Goal: Information Seeking & Learning: Learn about a topic

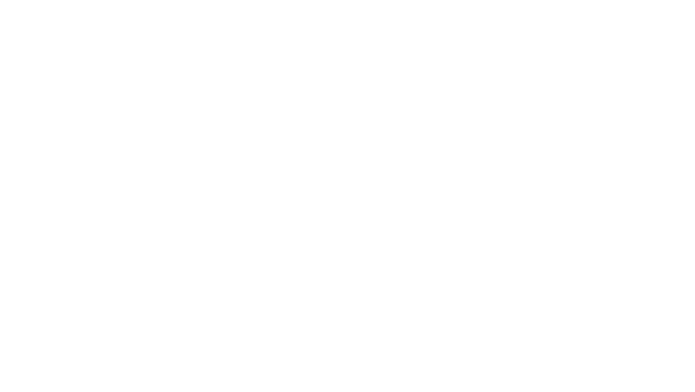
click at [291, 208] on div at bounding box center [347, 196] width 695 height 392
drag, startPoint x: 0, startPoint y: 0, endPoint x: 291, endPoint y: 214, distance: 360.7
click at [291, 209] on div at bounding box center [347, 196] width 695 height 392
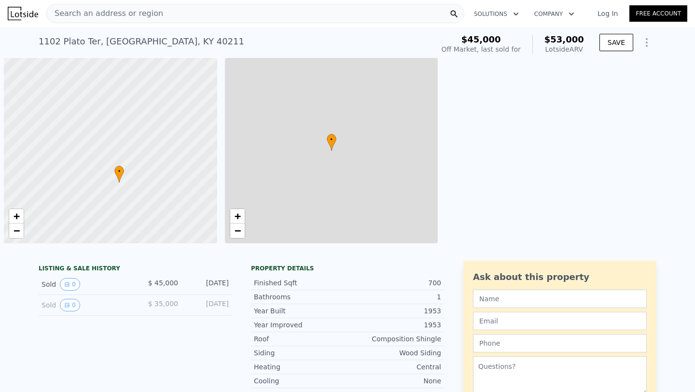
drag, startPoint x: 135, startPoint y: 149, endPoint x: 144, endPoint y: 180, distance: 31.8
click at [144, 180] on div at bounding box center [111, 151] width 256 height 222
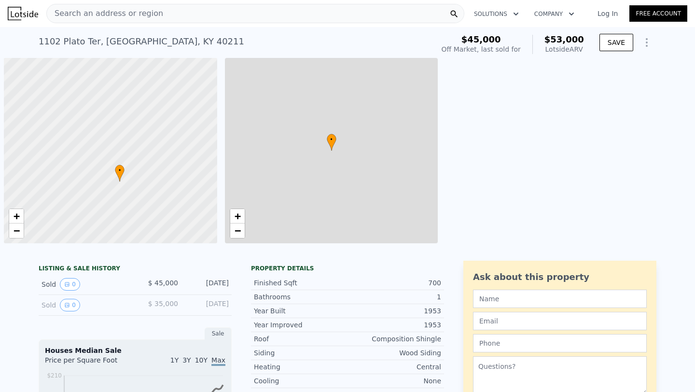
click at [176, 153] on div at bounding box center [111, 151] width 256 height 222
click at [192, 19] on div "Search an address or region" at bounding box center [255, 13] width 418 height 19
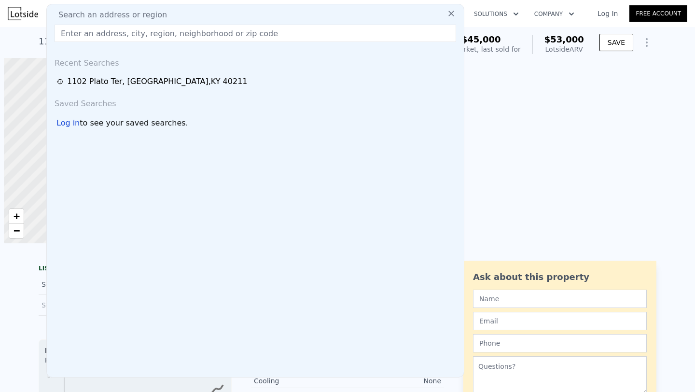
click at [187, 18] on div "Search an address or region" at bounding box center [255, 15] width 409 height 12
click at [180, 36] on input "text" at bounding box center [256, 33] width 402 height 17
paste input "[STREET_ADDRESS]"
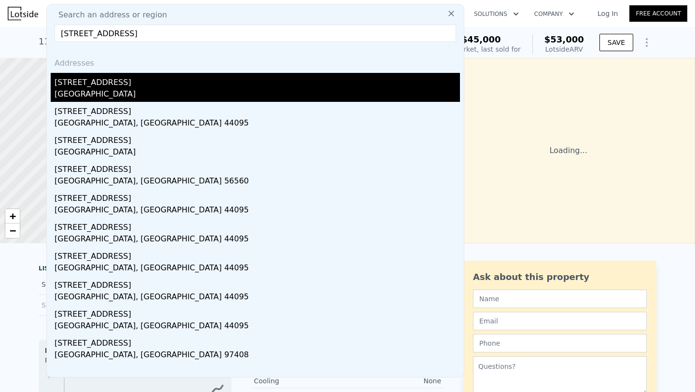
type input "[STREET_ADDRESS]"
click at [120, 93] on div "[GEOGRAPHIC_DATA]" at bounding box center [257, 95] width 405 height 14
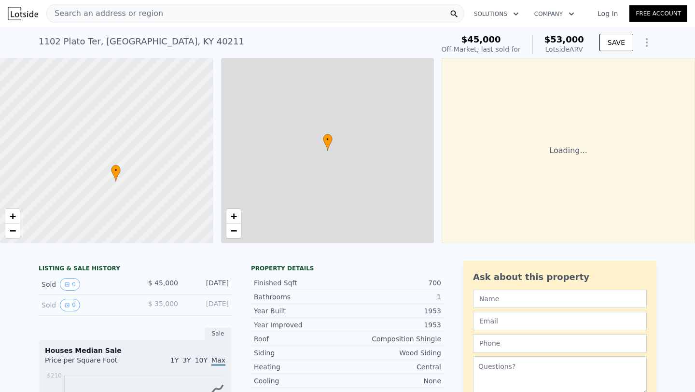
click at [194, 21] on div "Search an address or region" at bounding box center [255, 13] width 418 height 19
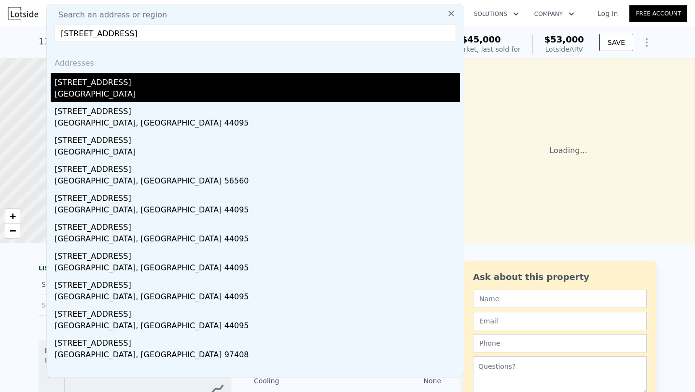
type input "[STREET_ADDRESS]"
click at [96, 90] on div "[GEOGRAPHIC_DATA]" at bounding box center [257, 95] width 405 height 14
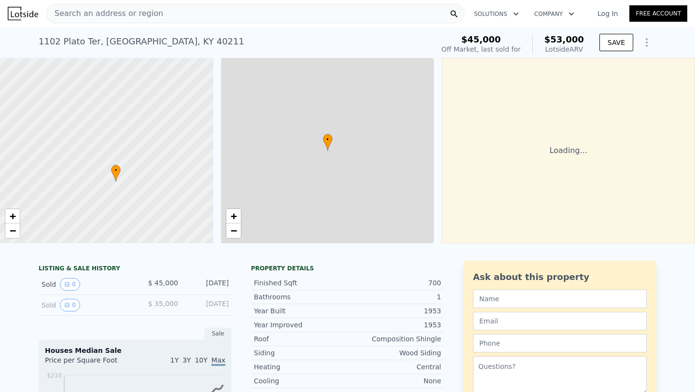
click at [96, 90] on div at bounding box center [107, 151] width 256 height 222
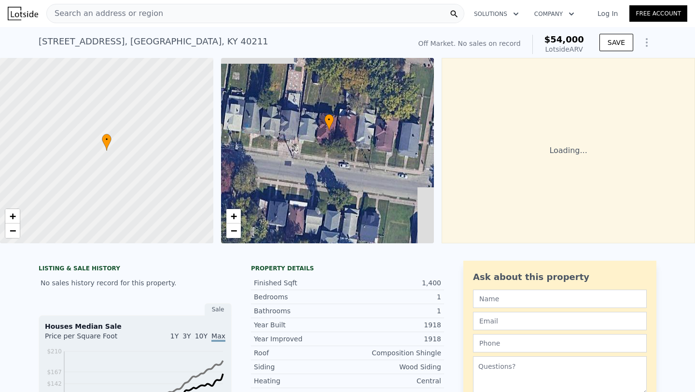
click at [321, 177] on div "• + −" at bounding box center [327, 150] width 213 height 185
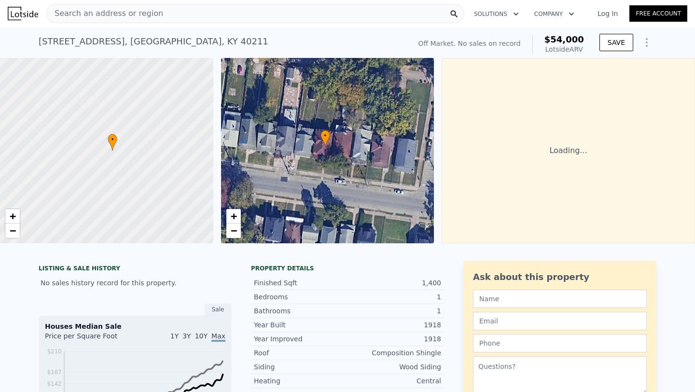
drag, startPoint x: 125, startPoint y: 192, endPoint x: 131, endPoint y: 195, distance: 6.9
click at [131, 195] on div at bounding box center [107, 152] width 256 height 222
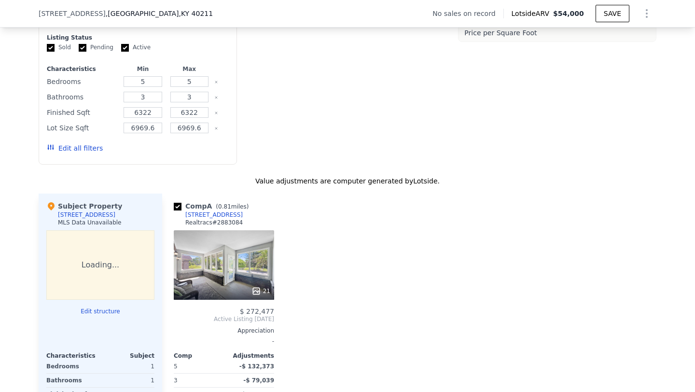
scroll to position [772, 0]
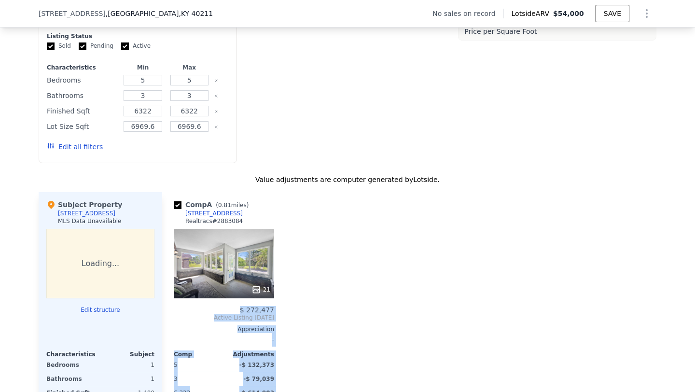
drag, startPoint x: 212, startPoint y: 266, endPoint x: 295, endPoint y: 187, distance: 114.3
click at [295, 187] on div "Value adjustments are computer generated by Lotside . Subject Property [STREET_…" at bounding box center [348, 340] width 618 height 331
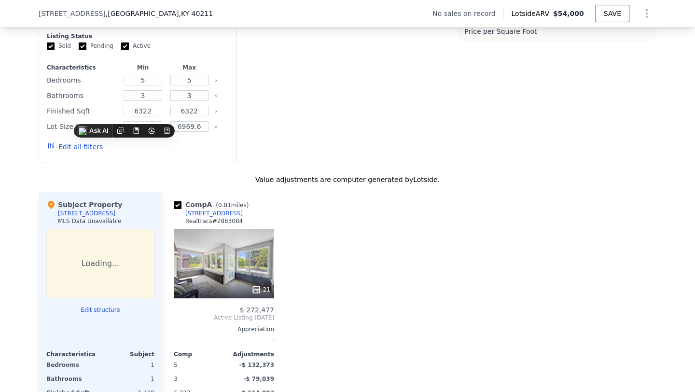
click at [370, 262] on div "Comp A ( 0.81 miles) [STREET_ADDRESS] # 2883084 21 $ 272,477 Active Listing [DA…" at bounding box center [409, 340] width 494 height 296
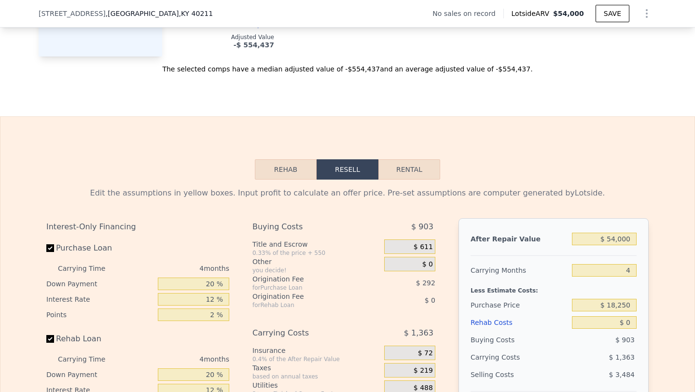
scroll to position [1278, 0]
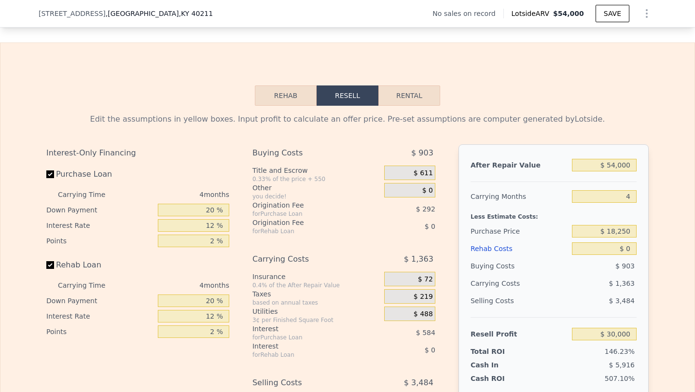
click at [291, 98] on button "Rehab" at bounding box center [286, 95] width 62 height 20
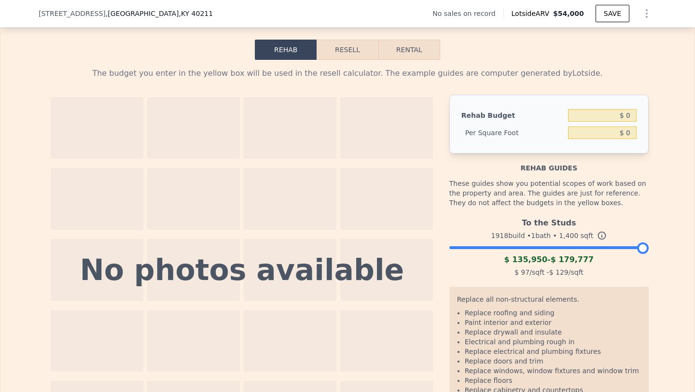
scroll to position [1323, 0]
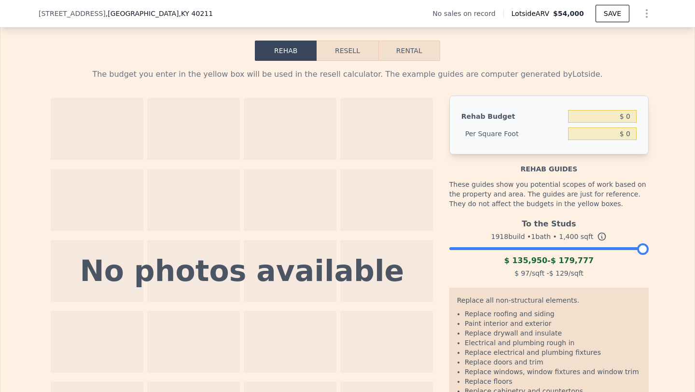
click at [342, 37] on div "Rehab Resell Rental The budget you enter in the yellow box will be used in the …" at bounding box center [347, 243] width 695 height 491
click at [342, 54] on button "Resell" at bounding box center [347, 51] width 61 height 20
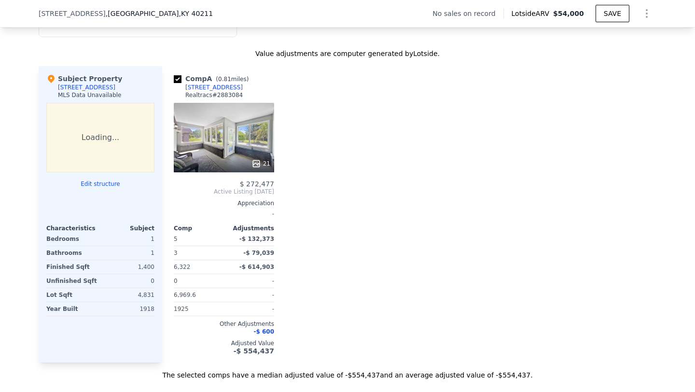
scroll to position [898, 0]
click at [263, 160] on div "21" at bounding box center [260, 164] width 19 height 10
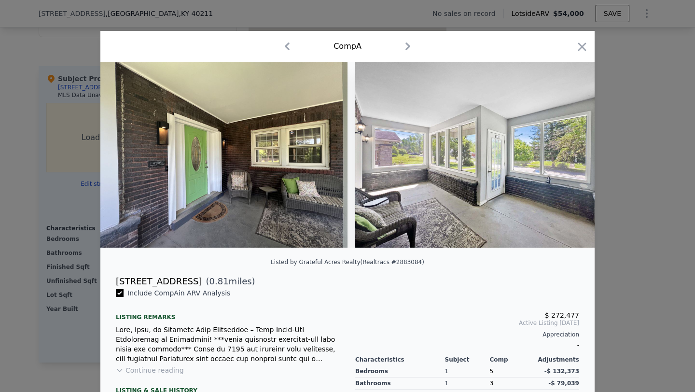
click at [401, 48] on icon "button" at bounding box center [407, 46] width 15 height 15
click at [405, 45] on icon "button" at bounding box center [407, 46] width 15 height 15
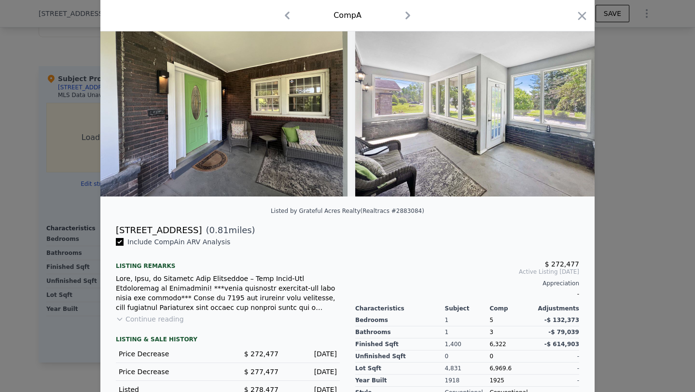
scroll to position [103, 0]
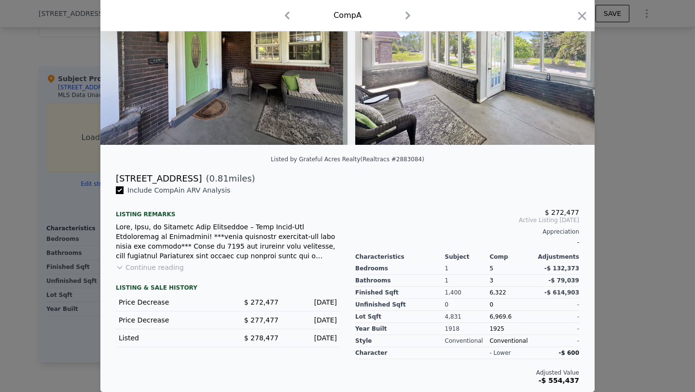
click at [576, 13] on icon "button" at bounding box center [582, 16] width 14 height 14
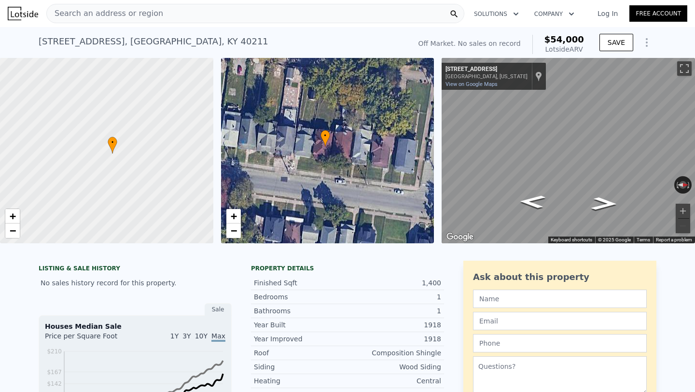
click at [487, 45] on div "Off Market. No sales on record" at bounding box center [469, 44] width 102 height 10
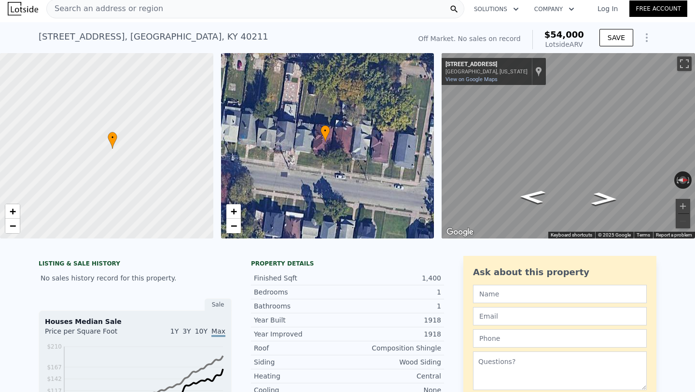
scroll to position [7, 0]
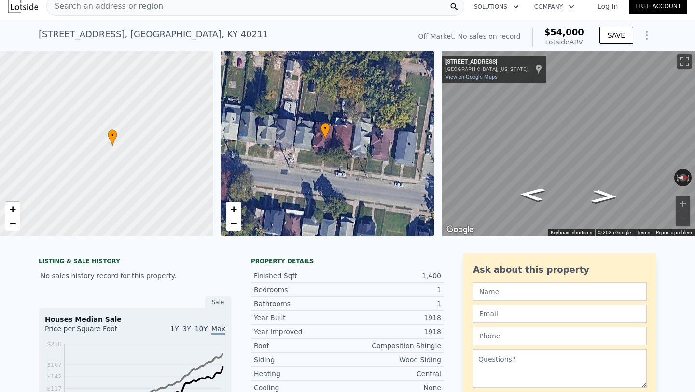
click at [319, 193] on div "• + −" at bounding box center [327, 143] width 213 height 185
click at [321, 182] on div "• + −" at bounding box center [327, 143] width 213 height 185
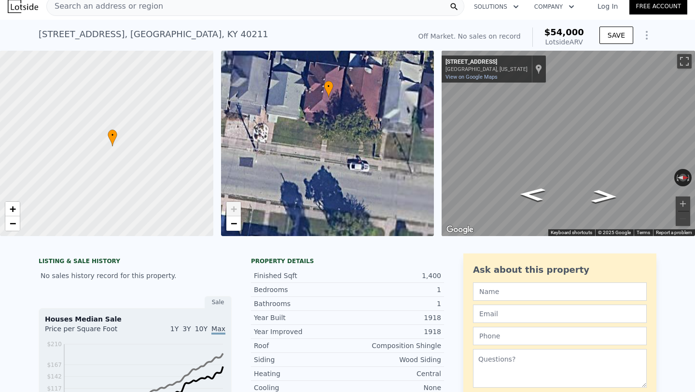
click at [338, 161] on div "• + −" at bounding box center [327, 143] width 213 height 185
click at [348, 179] on div "• + −" at bounding box center [327, 143] width 213 height 185
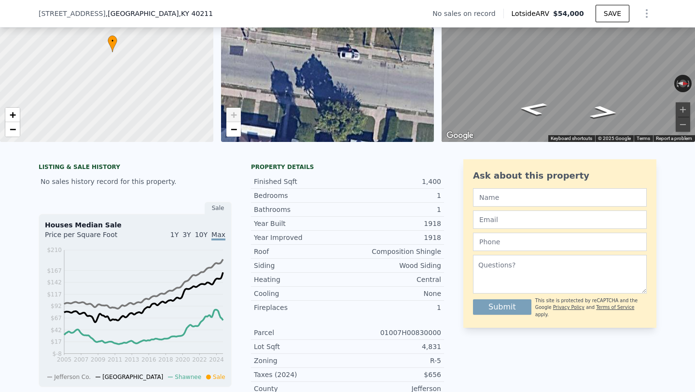
scroll to position [0, 0]
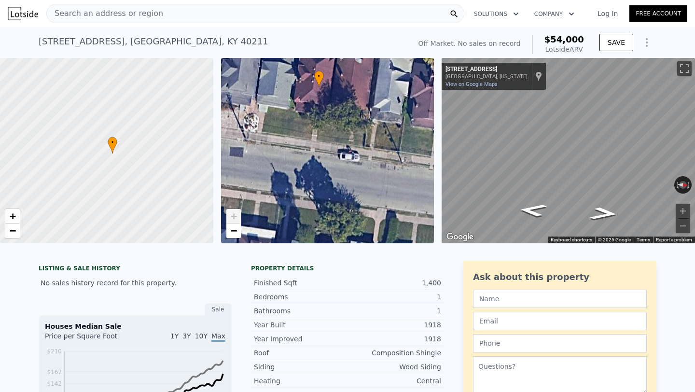
click at [567, 50] on div "Lotside ARV" at bounding box center [564, 49] width 40 height 10
click at [567, 39] on span "$54,000" at bounding box center [564, 39] width 40 height 10
click at [359, 12] on div "Search an address or region" at bounding box center [255, 13] width 418 height 19
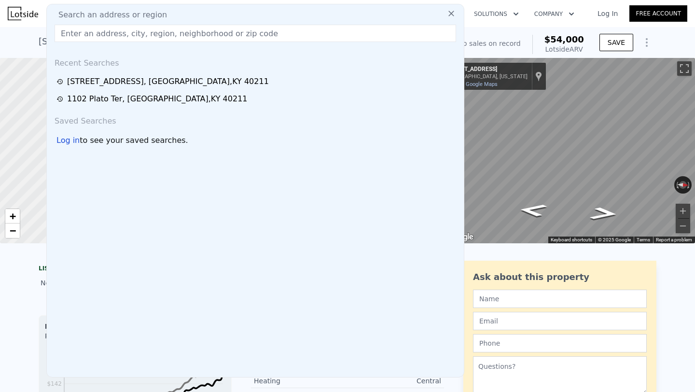
click at [266, 35] on input "text" at bounding box center [256, 33] width 402 height 17
paste input "[STREET_ADDRESS]"
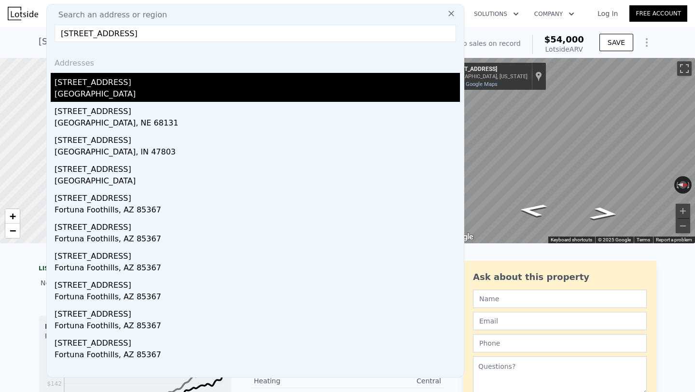
type input "[STREET_ADDRESS]"
click at [69, 84] on div "[STREET_ADDRESS]" at bounding box center [257, 80] width 405 height 15
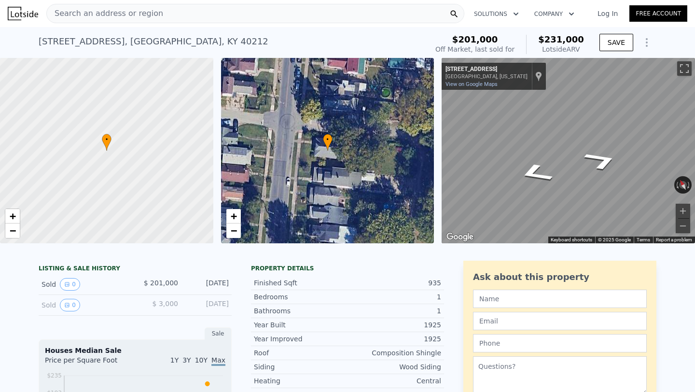
click at [436, 110] on div "• + − • + − ← Move left → Move right ↑ Move up ↓ Move down + Zoom in - Zoom out…" at bounding box center [347, 150] width 695 height 185
click at [606, 157] on icon "Go West, Rowan St" at bounding box center [603, 145] width 53 height 37
click at [592, 175] on icon "Go West, Rowan St" at bounding box center [590, 177] width 72 height 30
click at [553, 160] on div "Map" at bounding box center [568, 150] width 253 height 185
click at [642, 37] on icon "Show Options" at bounding box center [647, 43] width 12 height 12
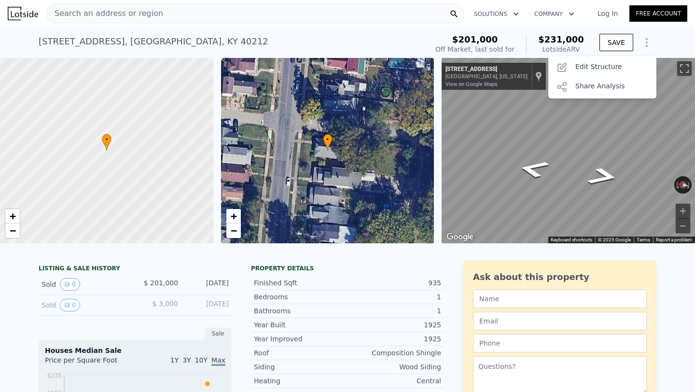
click at [644, 39] on icon "Show Options" at bounding box center [647, 43] width 12 height 12
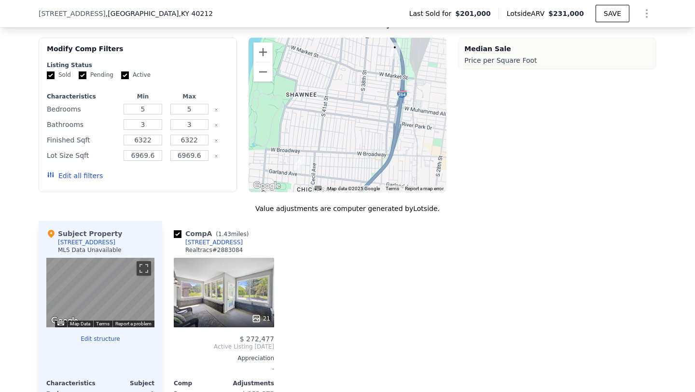
scroll to position [783, 0]
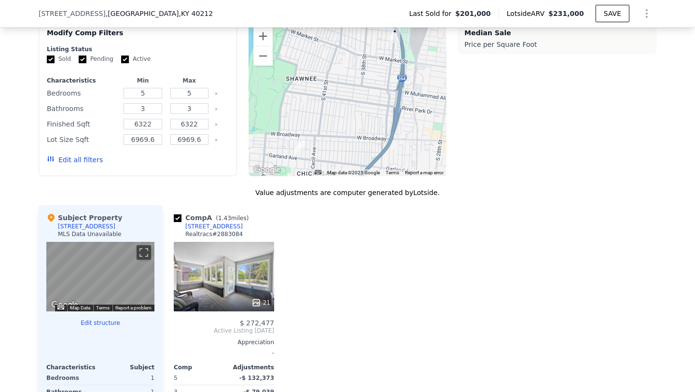
click at [222, 274] on div "21" at bounding box center [224, 276] width 100 height 69
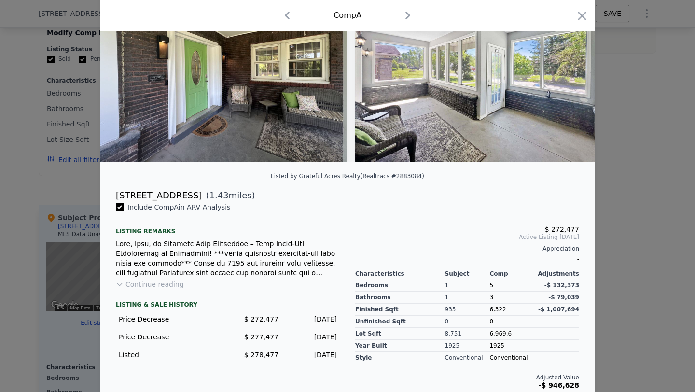
scroll to position [91, 0]
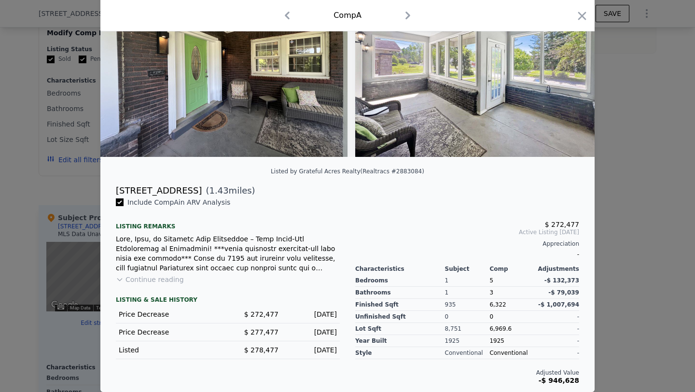
click at [567, 311] on div "-" at bounding box center [556, 317] width 45 height 12
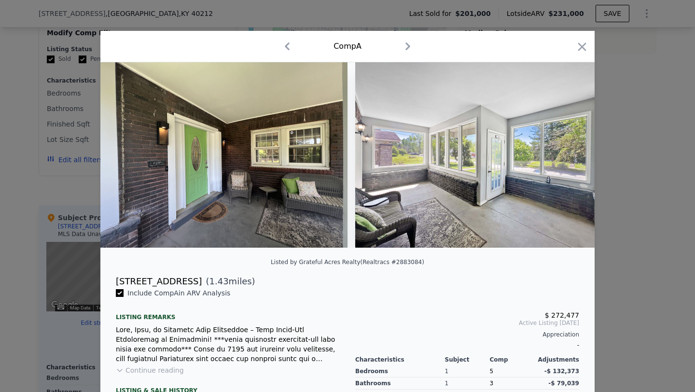
click at [405, 42] on icon "button" at bounding box center [407, 46] width 15 height 15
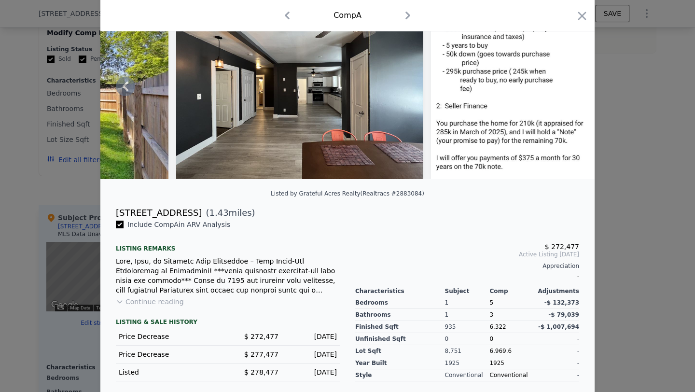
scroll to position [91, 0]
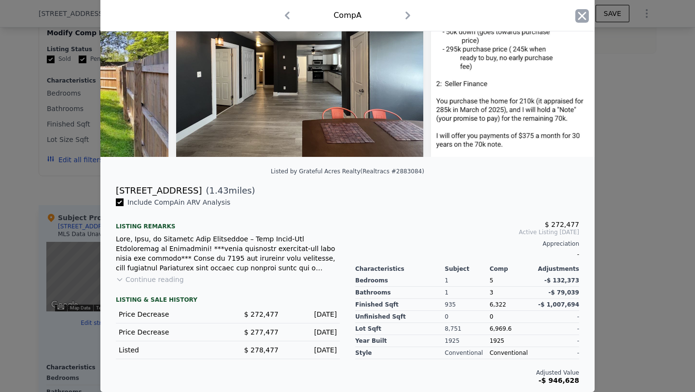
click at [584, 14] on icon "button" at bounding box center [582, 16] width 8 height 8
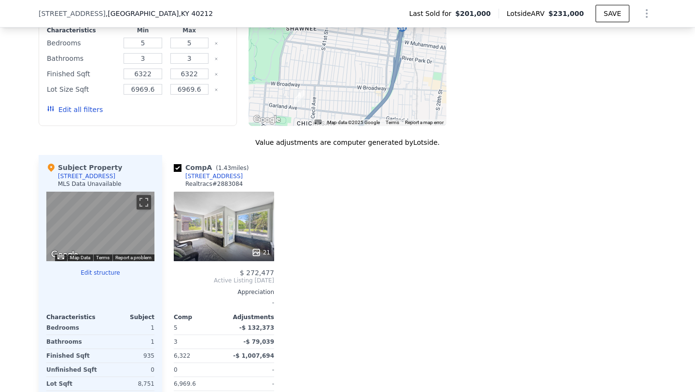
scroll to position [832, 0]
click at [183, 172] on div "Comp A ( 1.43 miles)" at bounding box center [213, 169] width 79 height 10
click at [180, 170] on input "checkbox" at bounding box center [178, 169] width 8 height 8
click at [174, 167] on input "checkbox" at bounding box center [178, 169] width 8 height 8
checkbox input "true"
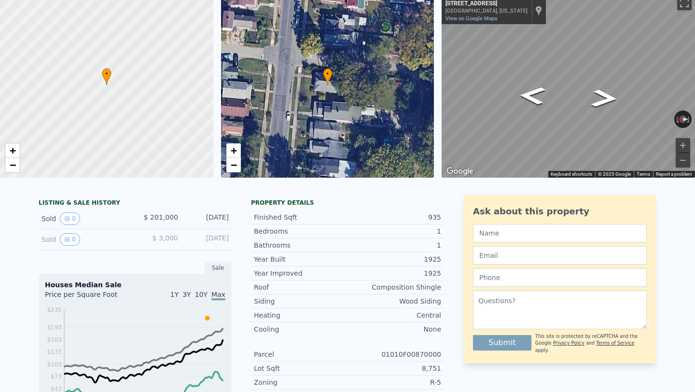
scroll to position [0, 0]
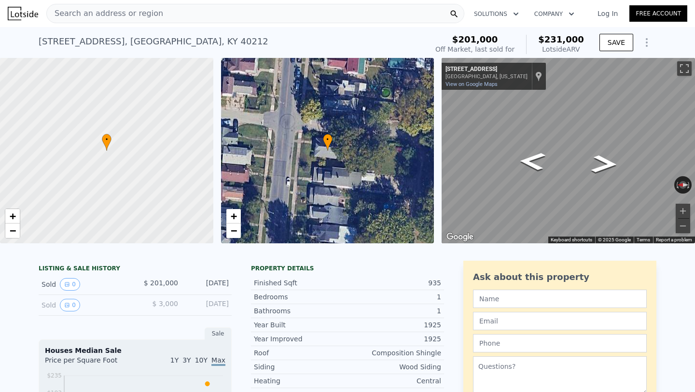
click at [240, 14] on div "Search an address or region" at bounding box center [255, 13] width 418 height 19
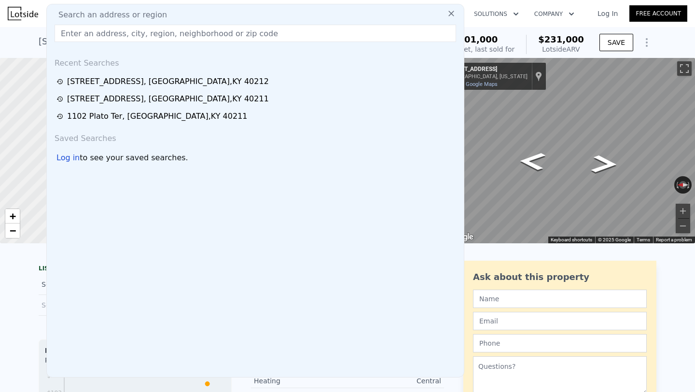
paste input "[STREET_ADDRESS][US_STATE]"
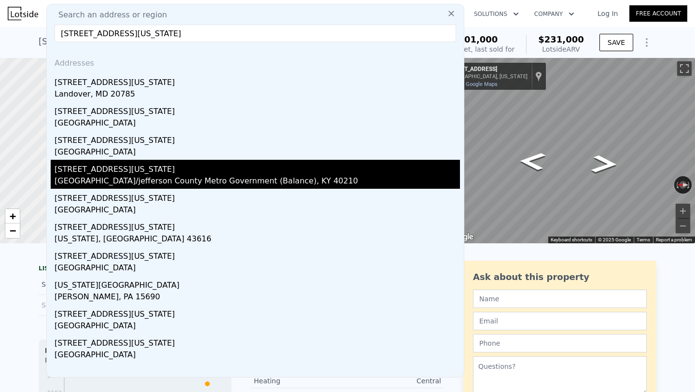
type input "[STREET_ADDRESS][US_STATE]"
click at [160, 183] on div "[GEOGRAPHIC_DATA]/jefferson County Metro Government (Balance), KY 40210" at bounding box center [257, 182] width 405 height 14
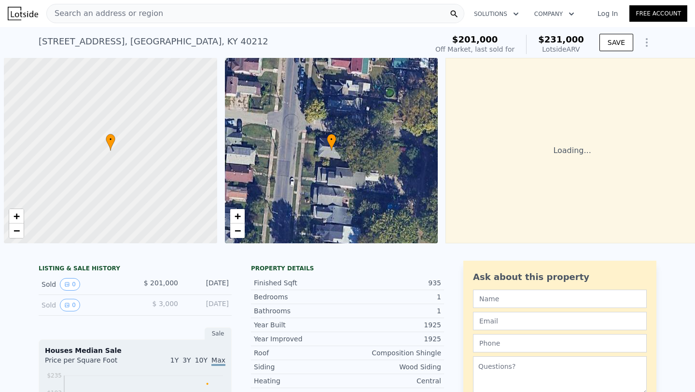
scroll to position [0, 4]
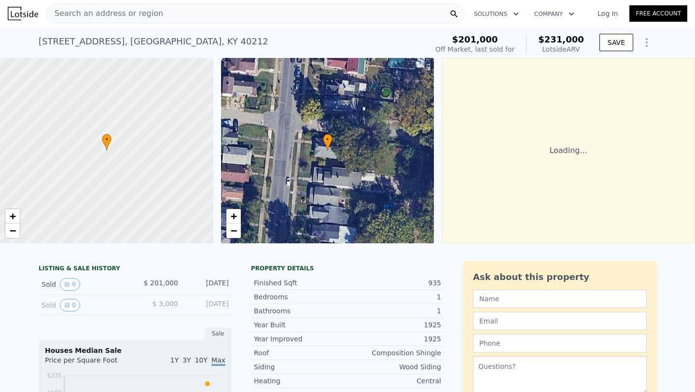
click at [196, 14] on div "Search an address or region" at bounding box center [255, 13] width 418 height 19
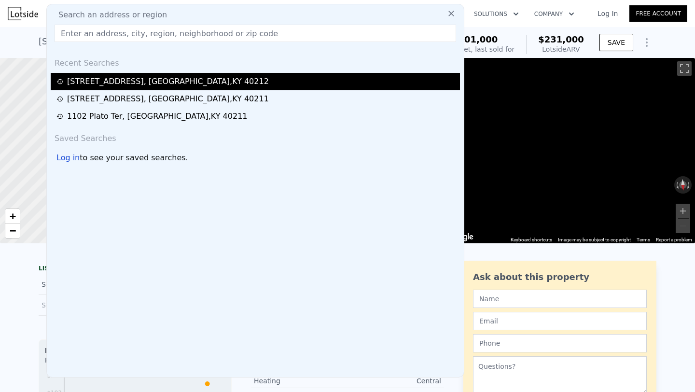
click at [134, 80] on div "[STREET_ADDRESS]" at bounding box center [168, 82] width 202 height 12
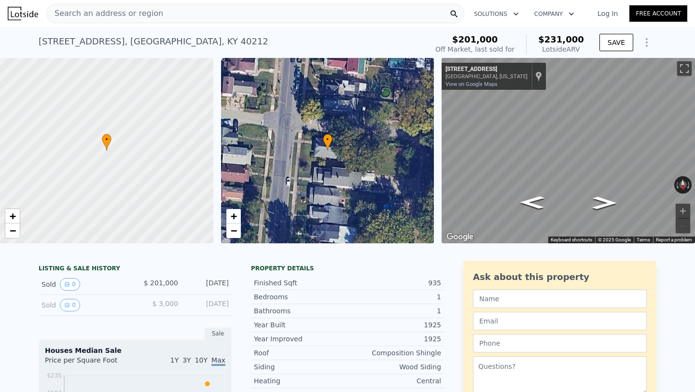
click at [169, 20] on div "Search an address or region" at bounding box center [255, 13] width 418 height 19
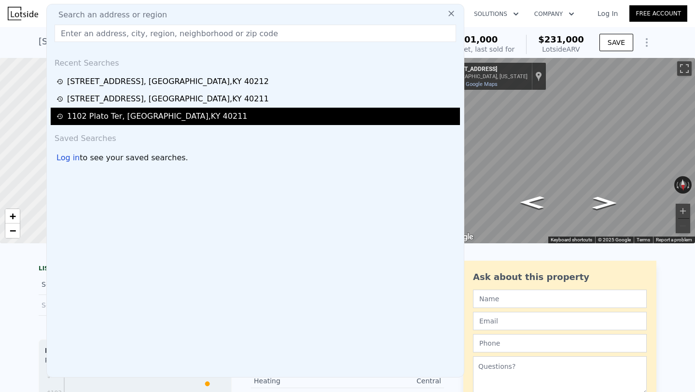
click at [130, 108] on div "[STREET_ADDRESS]" at bounding box center [255, 116] width 409 height 17
click at [129, 113] on div "[STREET_ADDRESS]" at bounding box center [157, 117] width 180 height 12
type input "$ 53,000"
type input "$ 930"
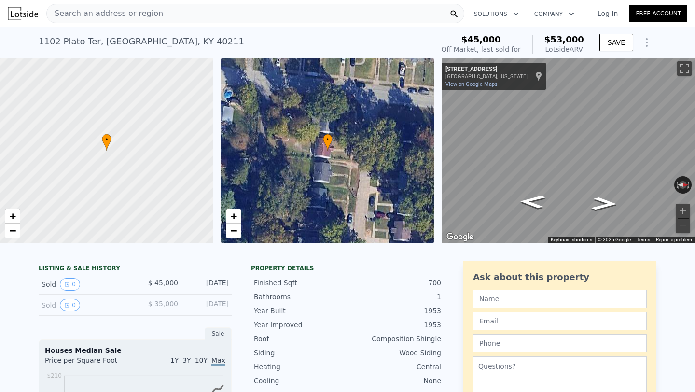
click at [245, 6] on div "Search an address or region" at bounding box center [255, 13] width 418 height 19
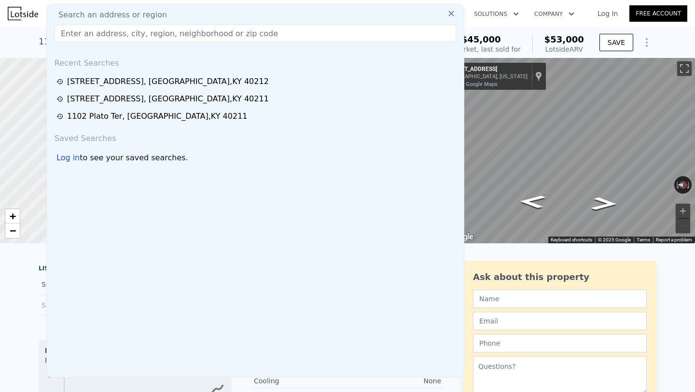
click at [451, 12] on icon at bounding box center [451, 14] width 10 height 10
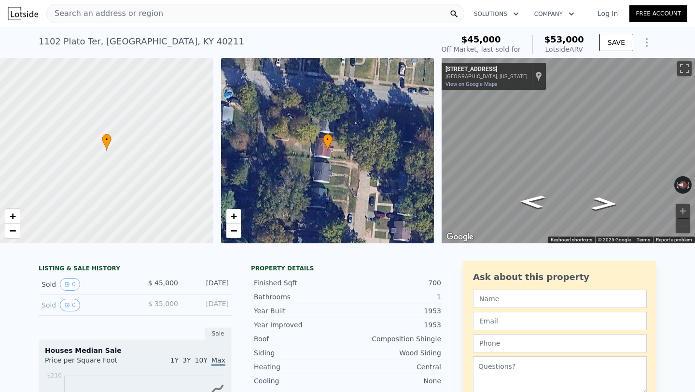
click at [146, 10] on span "Search an address or region" at bounding box center [105, 14] width 116 height 12
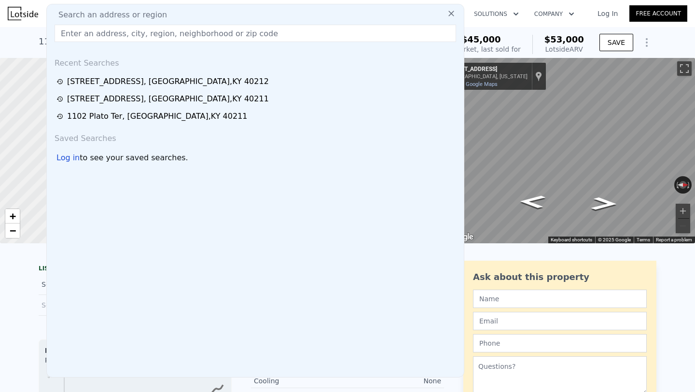
click at [132, 33] on input "text" at bounding box center [256, 33] width 402 height 17
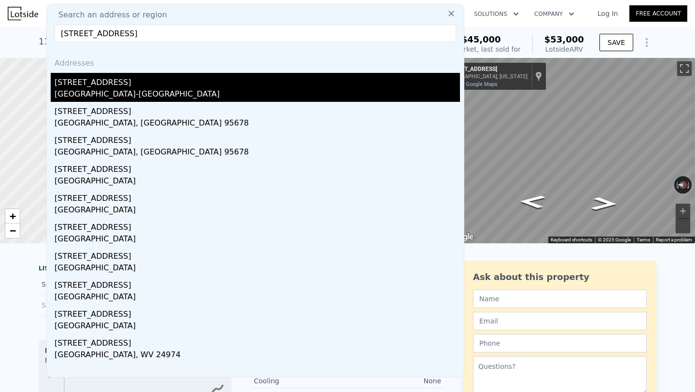
type input "[STREET_ADDRESS]"
click at [124, 88] on div "[GEOGRAPHIC_DATA]-[GEOGRAPHIC_DATA]" at bounding box center [257, 95] width 405 height 14
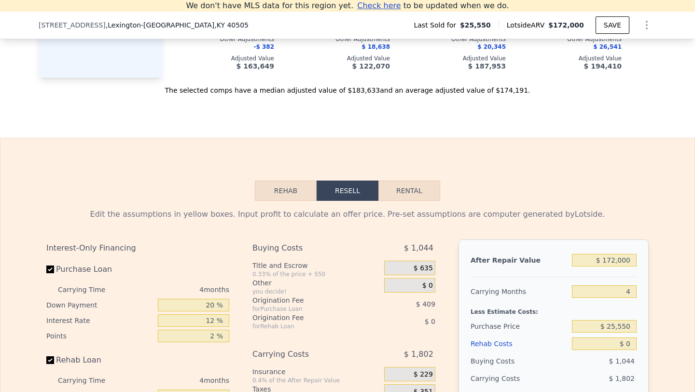
scroll to position [1255, 0]
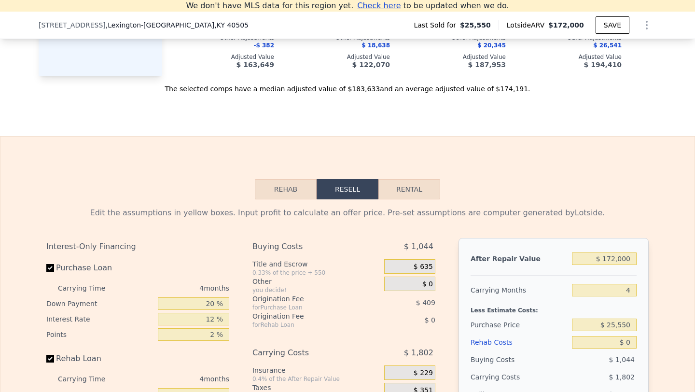
click at [300, 193] on button "Rehab" at bounding box center [286, 189] width 62 height 20
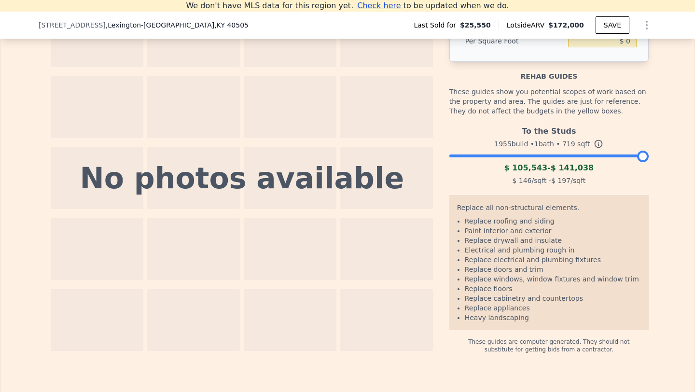
scroll to position [1487, 0]
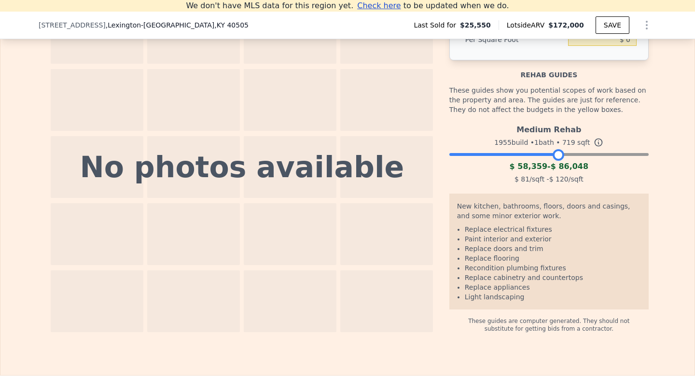
drag, startPoint x: 638, startPoint y: 156, endPoint x: 551, endPoint y: 162, distance: 86.6
click at [551, 162] on div "Medium Rehab 1955 build • 1 bath • 719 sqft $ 58,359 - $ 86,048 $ 81 /sqft - $ …" at bounding box center [548, 153] width 199 height 66
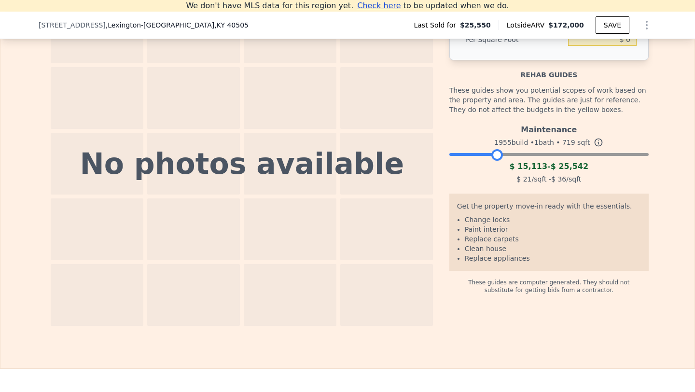
drag, startPoint x: 554, startPoint y: 158, endPoint x: 490, endPoint y: 161, distance: 63.3
click at [490, 161] on div "Maintenance 1955 build • 1 bath • 719 sqft $ 15,113 - $ 25,542 $ 21 /sqft - $ 3…" at bounding box center [548, 153] width 199 height 66
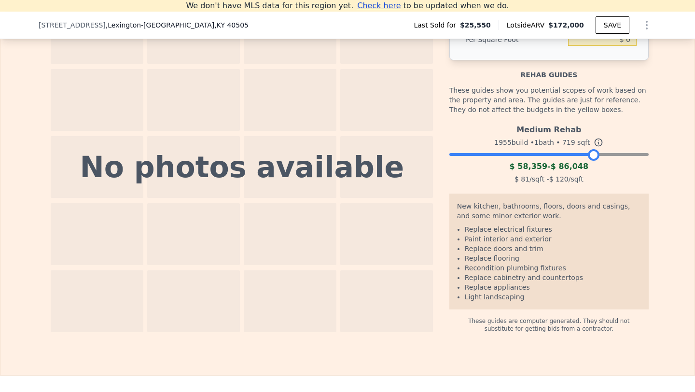
drag, startPoint x: 494, startPoint y: 158, endPoint x: 595, endPoint y: 159, distance: 101.3
click at [595, 159] on div at bounding box center [594, 155] width 12 height 12
drag, startPoint x: 594, startPoint y: 158, endPoint x: 575, endPoint y: 166, distance: 20.5
click at [579, 166] on div "Medium Rehab 1955 build • 1 bath • 719 sqft $ 58,359 - $ 86,048 $ 81 /sqft - $ …" at bounding box center [548, 153] width 199 height 66
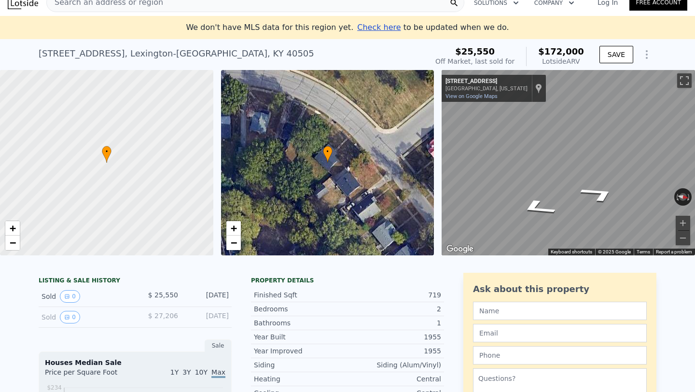
scroll to position [0, 0]
